Goal: Task Accomplishment & Management: Use online tool/utility

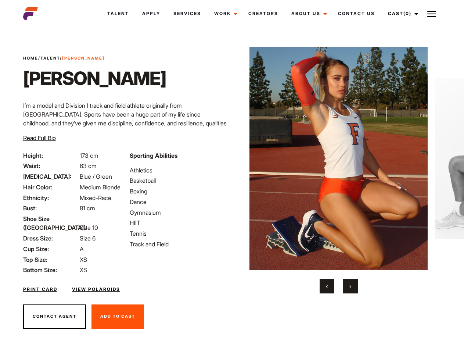
click at [401, 14] on link "Cast (0)" at bounding box center [401, 14] width 41 height 20
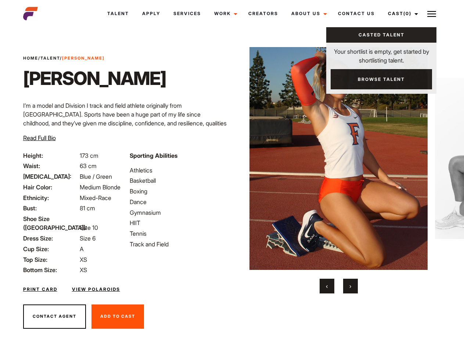
click at [432, 14] on img at bounding box center [431, 14] width 9 height 9
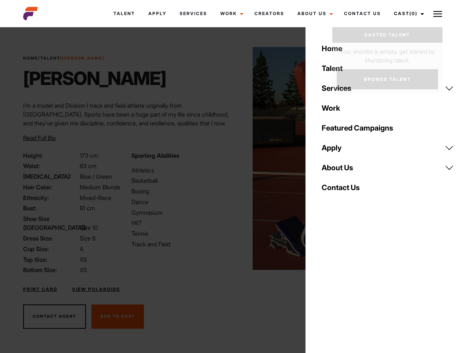
click at [338, 170] on img at bounding box center [342, 158] width 178 height 223
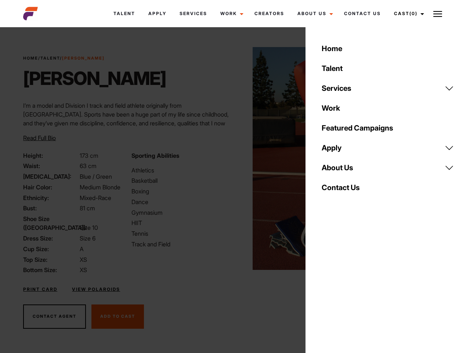
click at [232, 158] on div "Sporting Abilities Athletics Basketball Boxing Dance Gymnasium HIIT Tennis Trac…" at bounding box center [181, 212] width 108 height 123
click at [327, 286] on div "Home Talent Services Talent Casting Photography Videography Creative Hair and M…" at bounding box center [388, 176] width 165 height 353
click at [350, 286] on div "Home Talent Services Talent Casting Photography Videography Creative Hair and M…" at bounding box center [388, 176] width 165 height 353
